Goal: Information Seeking & Learning: Find specific fact

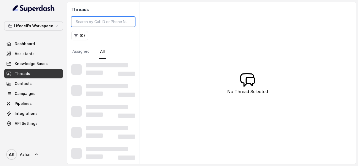
click at [83, 20] on input "search" at bounding box center [103, 22] width 64 height 10
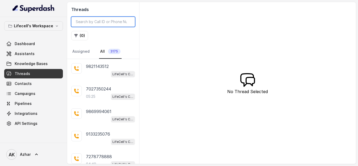
paste input "9986680112"
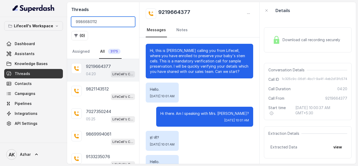
scroll to position [1119, 0]
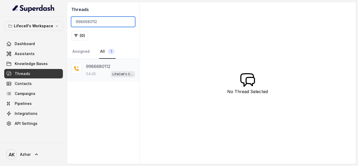
type input "9986680112"
click at [96, 75] on p "04:45" at bounding box center [91, 73] width 10 height 5
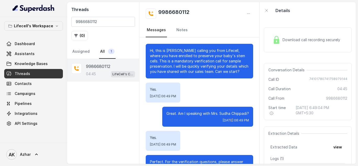
click at [289, 40] on span "Download call recording securely" at bounding box center [313, 39] width 60 height 5
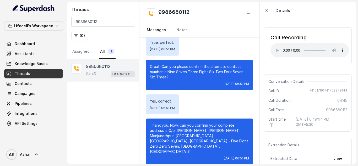
scroll to position [448, 0]
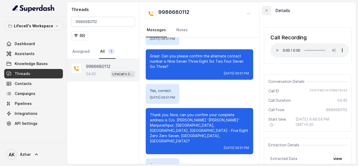
click at [263, 12] on button "button" at bounding box center [266, 10] width 9 height 9
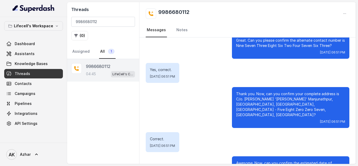
scroll to position [432, 0]
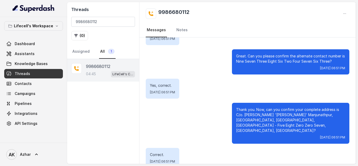
click at [210, 126] on div "Thank you. Now, can you confirm your complete address is C/o. [PERSON_NAME] '[P…" at bounding box center [248, 123] width 204 height 41
